Goal: Task Accomplishment & Management: Understand process/instructions

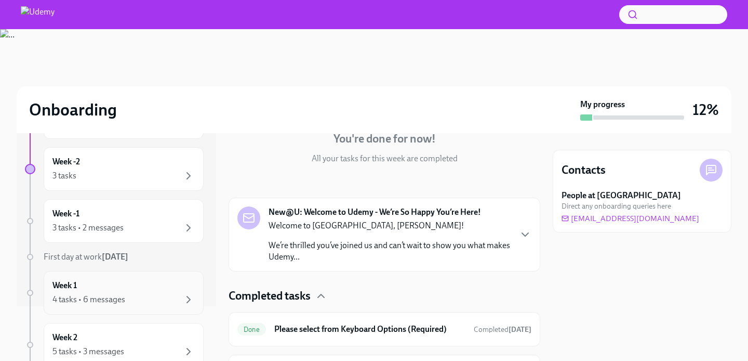
scroll to position [50, 0]
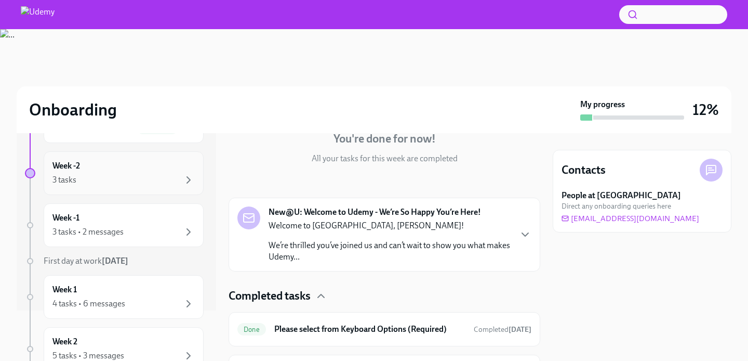
click at [131, 188] on div "Week -2 3 tasks" at bounding box center [124, 173] width 160 height 44
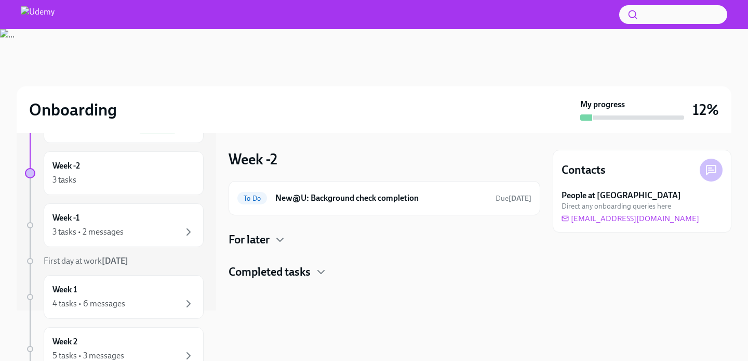
click at [266, 246] on h4 "For later" at bounding box center [249, 240] width 41 height 16
click at [395, 276] on h6 "New@U: Workday Tasks" at bounding box center [388, 272] width 198 height 11
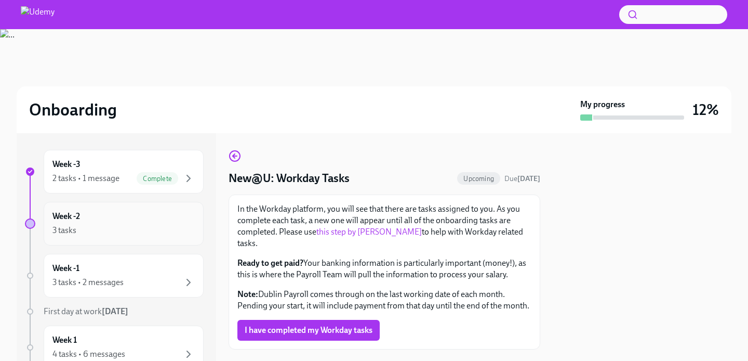
click at [105, 220] on div "Week -2 3 tasks" at bounding box center [123, 223] width 142 height 26
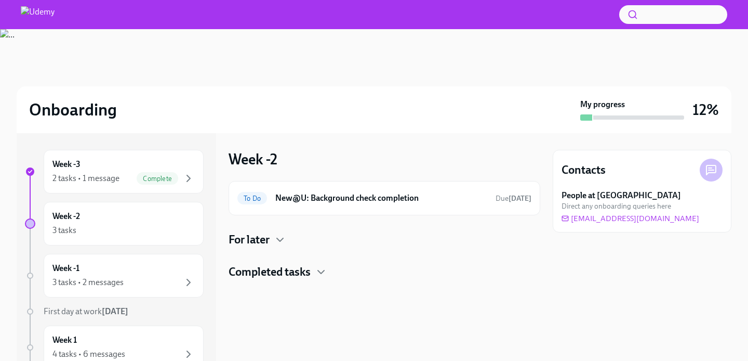
click at [269, 242] on h4 "For later" at bounding box center [249, 240] width 41 height 16
click at [324, 280] on div "Upcoming New@U: Workday Tasks Due [DATE]" at bounding box center [384, 272] width 294 height 17
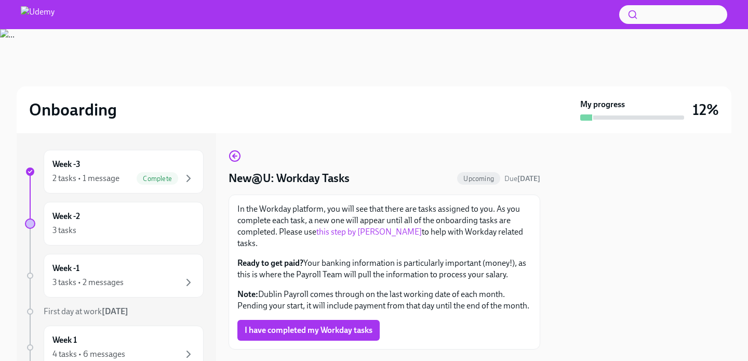
click at [139, 1] on div at bounding box center [374, 14] width 748 height 29
click at [118, 218] on div "Week -2 3 tasks" at bounding box center [123, 223] width 142 height 26
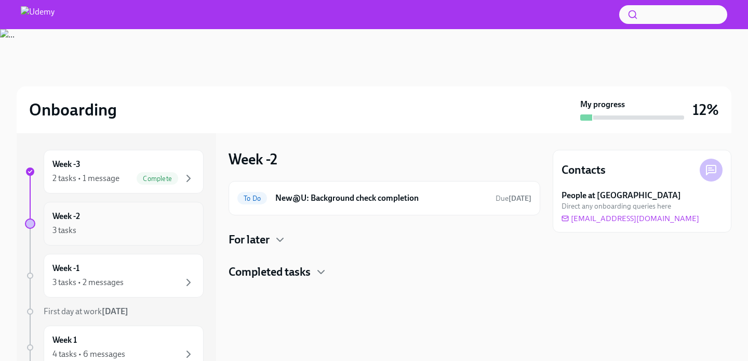
click at [129, 209] on div "Week -2 3 tasks" at bounding box center [124, 224] width 160 height 44
click at [132, 231] on div "3 tasks" at bounding box center [123, 230] width 142 height 12
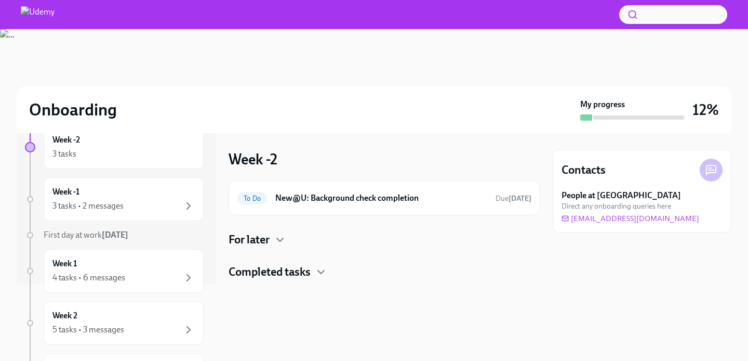
scroll to position [79, 0]
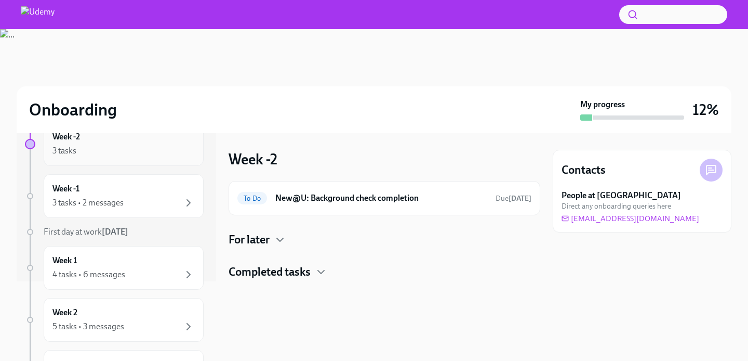
click at [158, 158] on div "Week -2 3 tasks" at bounding box center [124, 144] width 160 height 44
click at [155, 221] on div "Week -3 2 tasks • 1 message Complete Week -2 3 tasks Week -1 3 tasks • 2 messag…" at bounding box center [114, 314] width 179 height 488
click at [155, 201] on div "3 tasks • 2 messages" at bounding box center [123, 202] width 142 height 12
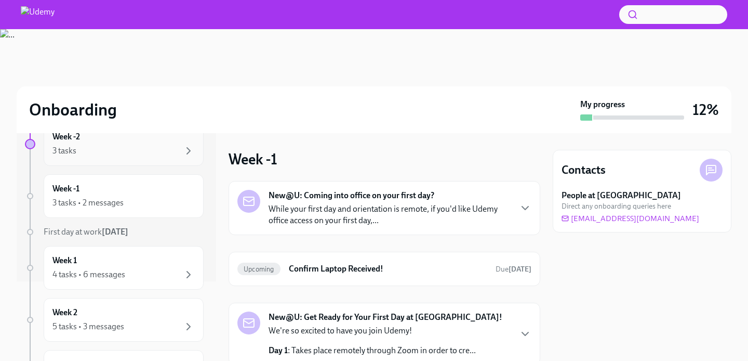
click at [137, 157] on div "Week -2 3 tasks" at bounding box center [124, 144] width 160 height 44
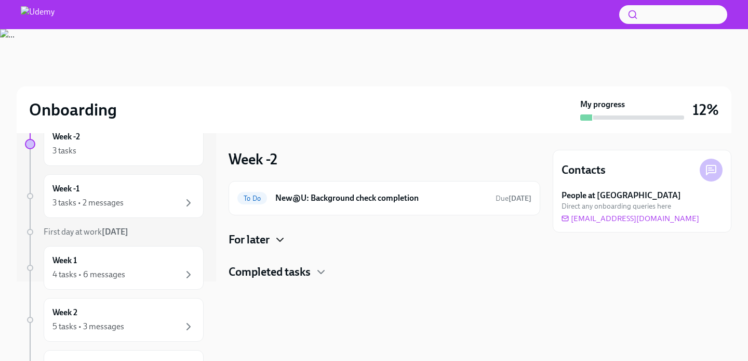
click at [276, 241] on icon "button" at bounding box center [280, 239] width 12 height 12
click at [365, 272] on h6 "New@U: Workday Tasks" at bounding box center [388, 272] width 198 height 11
